Goal: Transaction & Acquisition: Purchase product/service

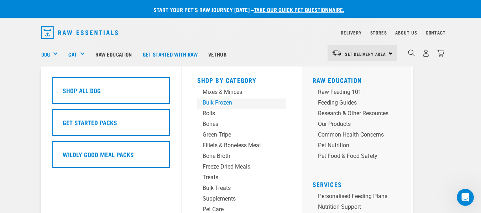
click at [217, 102] on div "Bulk Frozen" at bounding box center [236, 103] width 67 height 9
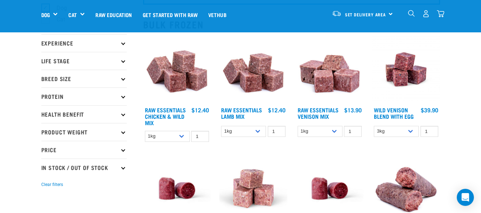
scroll to position [71, 0]
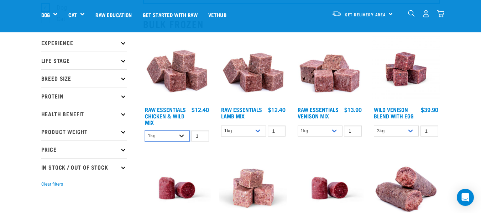
click at [183, 138] on select "1kg 3kg Bulk (20kg)" at bounding box center [167, 136] width 45 height 11
select select "709"
click at [145, 131] on select "1kg 3kg Bulk (20kg)" at bounding box center [167, 136] width 45 height 11
